Goal: Navigation & Orientation: Find specific page/section

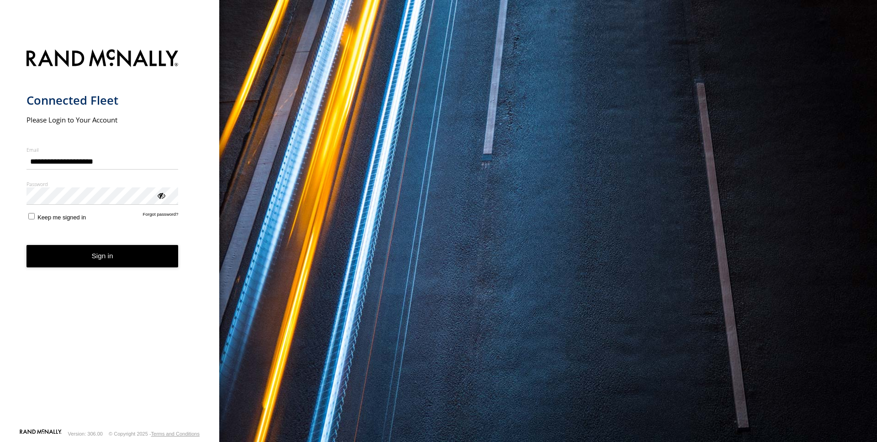
click at [125, 253] on button "Sign in" at bounding box center [103, 256] width 152 height 22
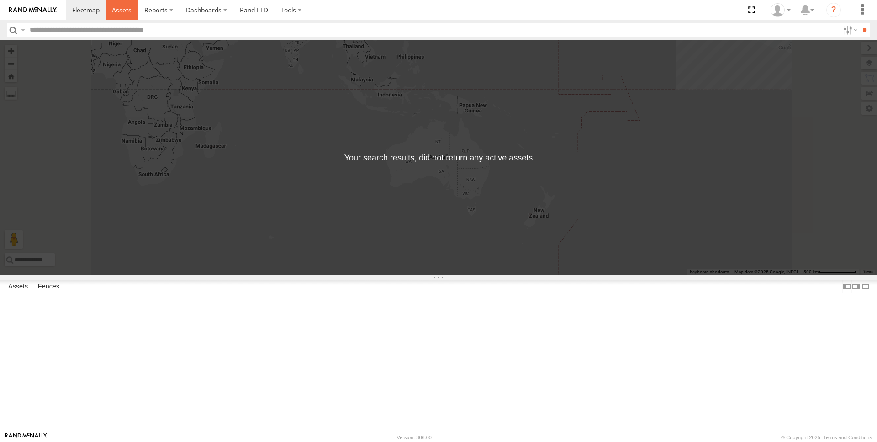
click at [133, 14] on link at bounding box center [122, 10] width 32 height 20
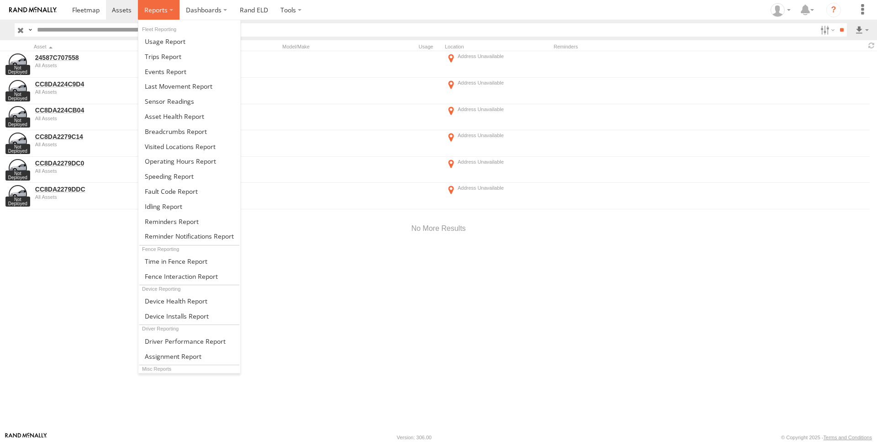
click at [170, 12] on label at bounding box center [159, 10] width 42 height 20
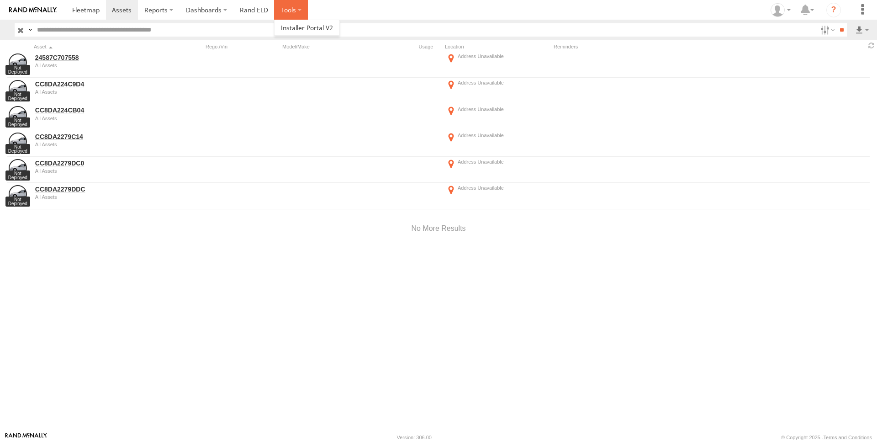
click at [300, 8] on label at bounding box center [291, 10] width 34 height 20
click at [295, 323] on div "24587C707558 All Assets CC8DA224C9D4 All Assets All Assets" at bounding box center [438, 241] width 877 height 381
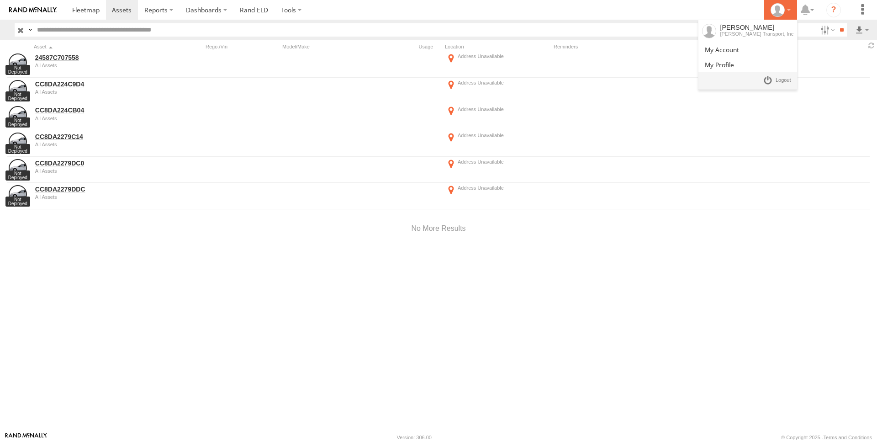
click at [781, 11] on icon at bounding box center [778, 10] width 14 height 14
click at [739, 49] on span at bounding box center [722, 49] width 34 height 9
click at [260, 15] on link "Rand ELD" at bounding box center [254, 10] width 41 height 20
